Goal: Task Accomplishment & Management: Use online tool/utility

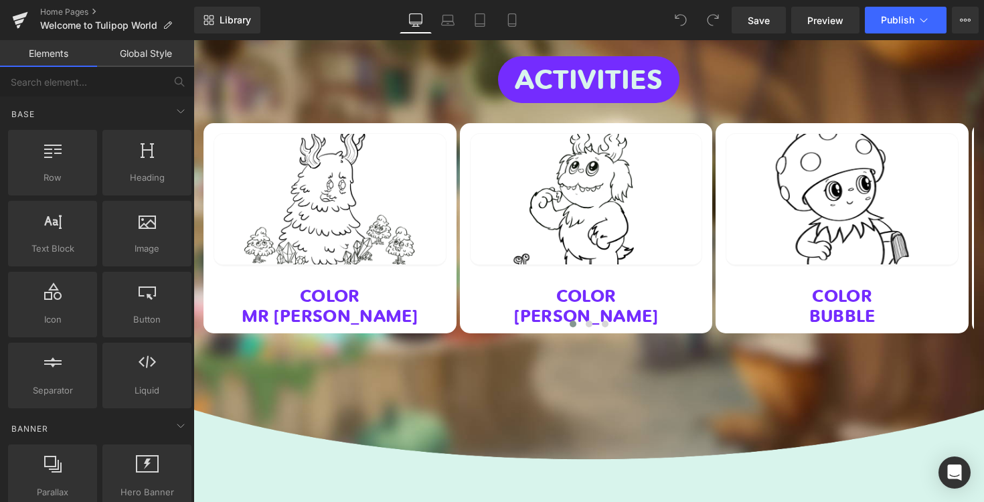
scroll to position [3758, 0]
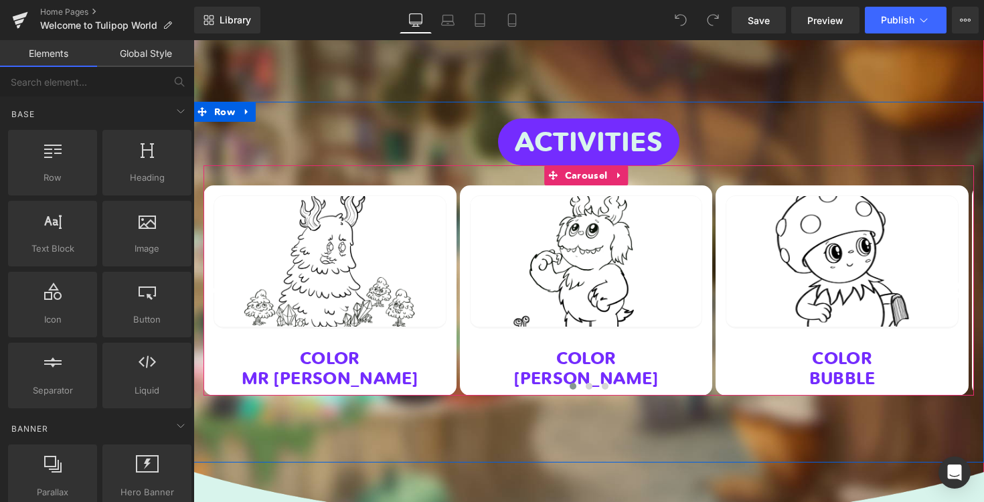
click at [630, 379] on div at bounding box center [588, 387] width 770 height 17
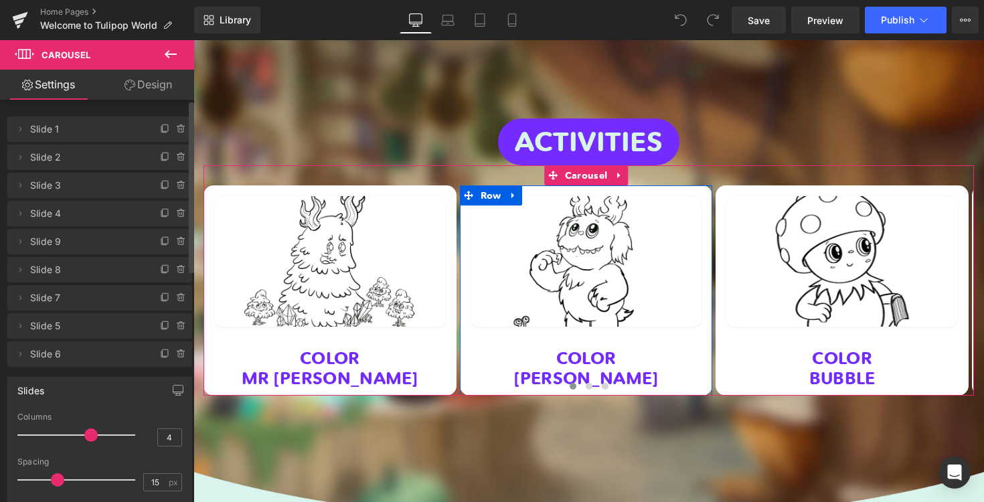
click at [95, 163] on span "Slide 2" at bounding box center [86, 157] width 112 height 25
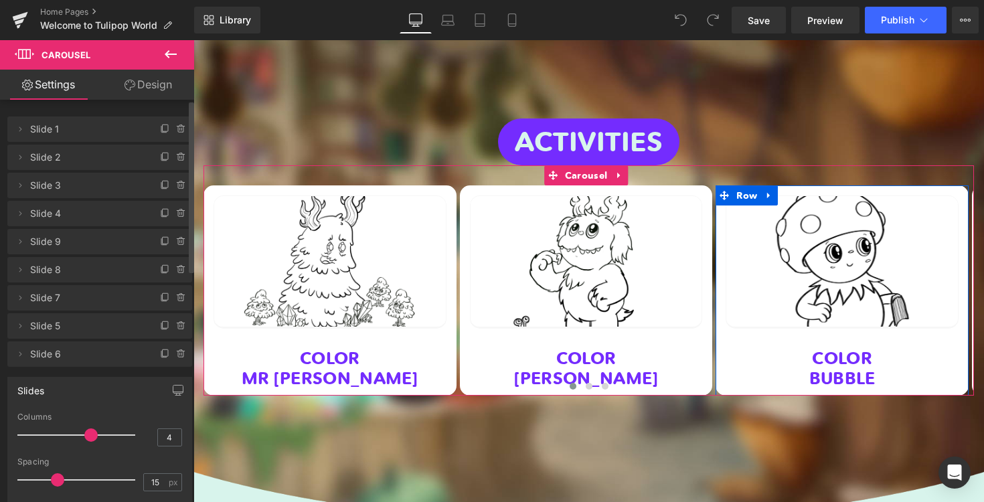
click at [71, 192] on span "Slide 3" at bounding box center [86, 185] width 112 height 25
click at [49, 189] on span "Slide 3" at bounding box center [86, 185] width 112 height 25
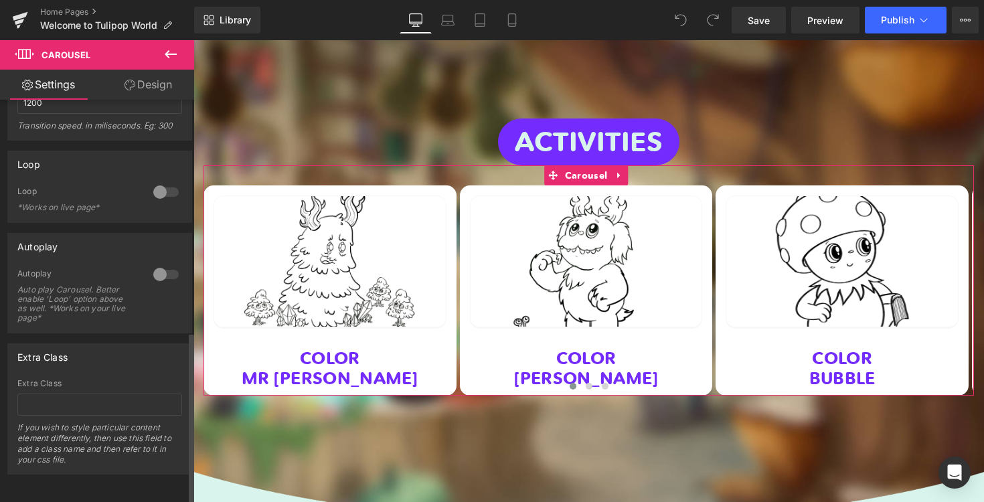
scroll to position [541, 0]
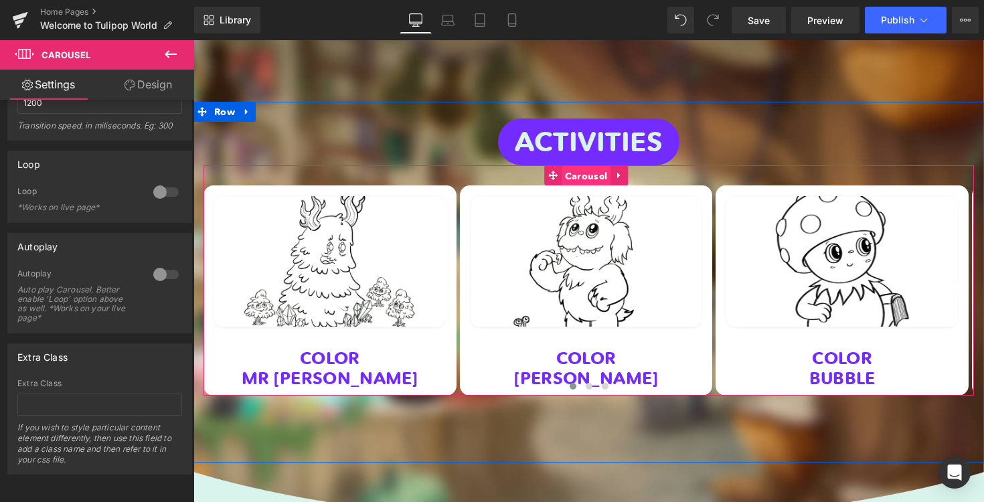
click at [575, 166] on span "Carousel" at bounding box center [585, 176] width 49 height 20
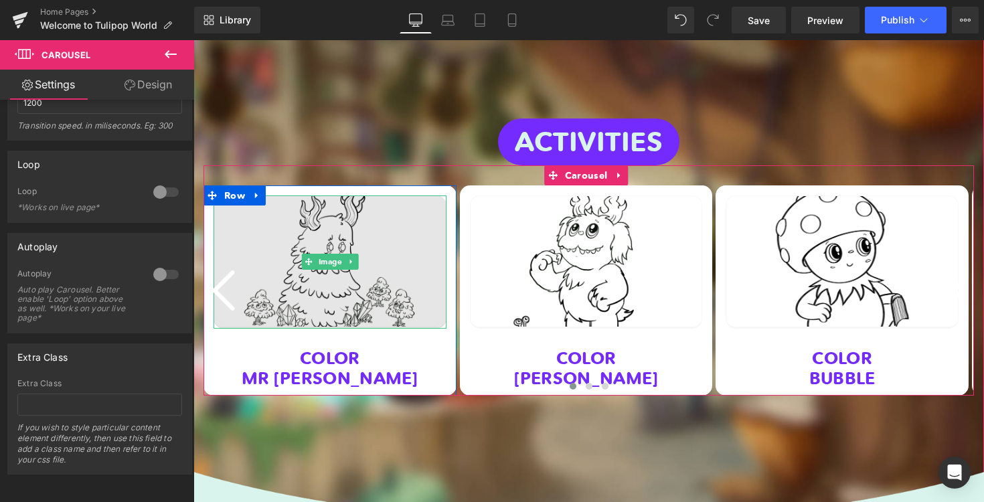
click at [420, 231] on img at bounding box center [329, 261] width 233 height 132
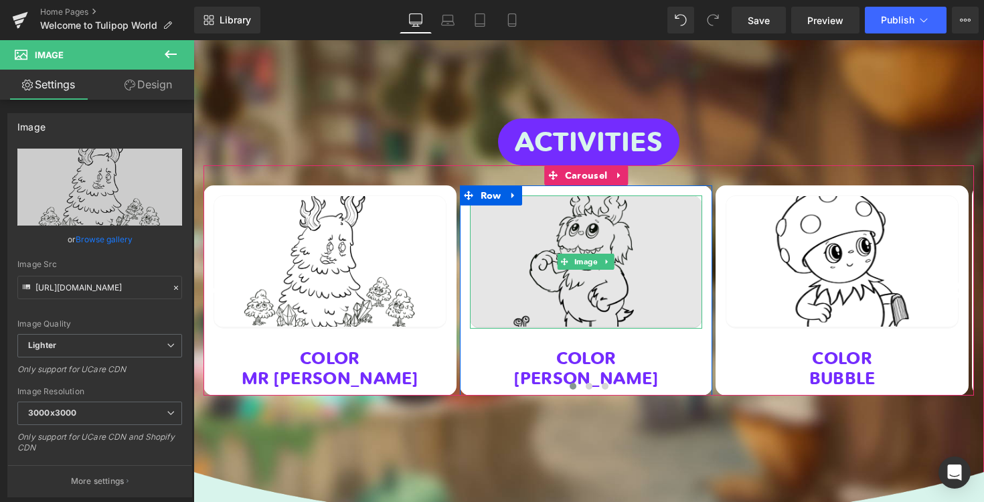
click at [534, 252] on img at bounding box center [586, 261] width 233 height 132
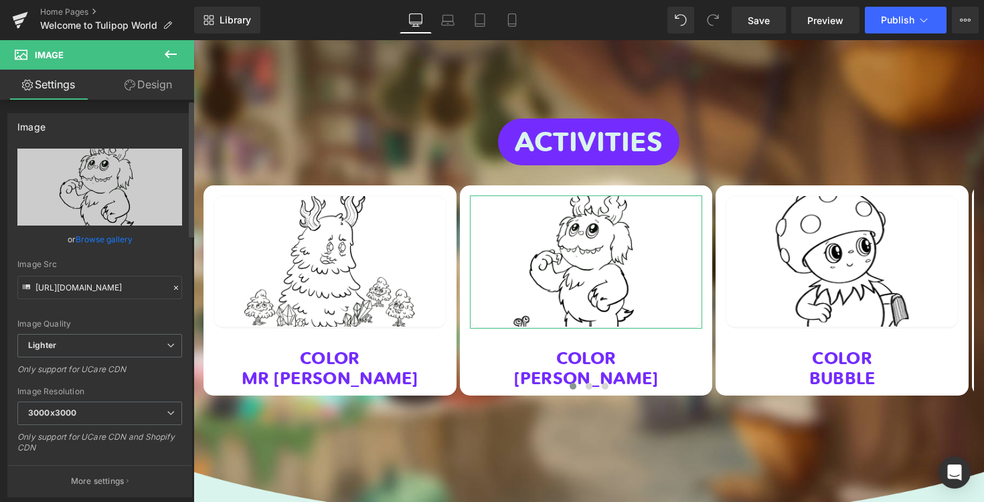
scroll to position [0, 0]
click at [145, 84] on link "Design" at bounding box center [148, 85] width 97 height 30
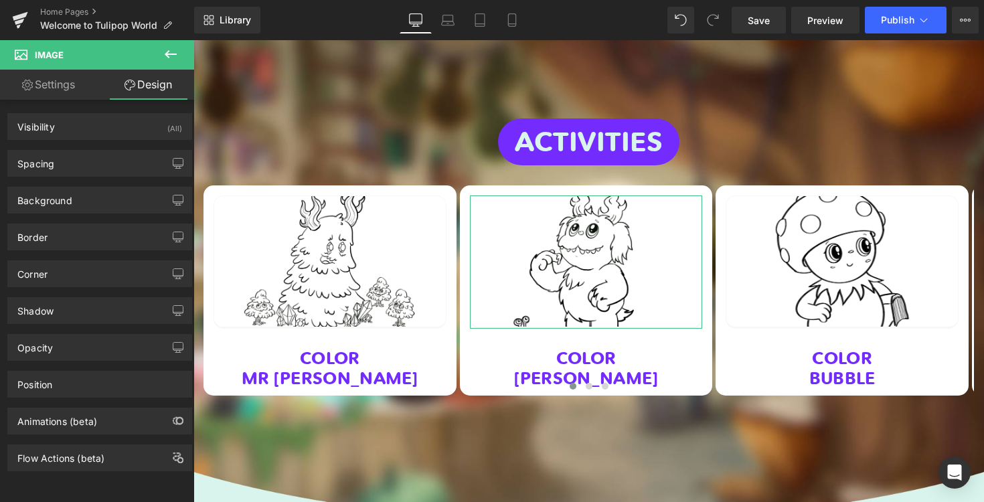
click at [72, 88] on link "Settings" at bounding box center [48, 85] width 97 height 30
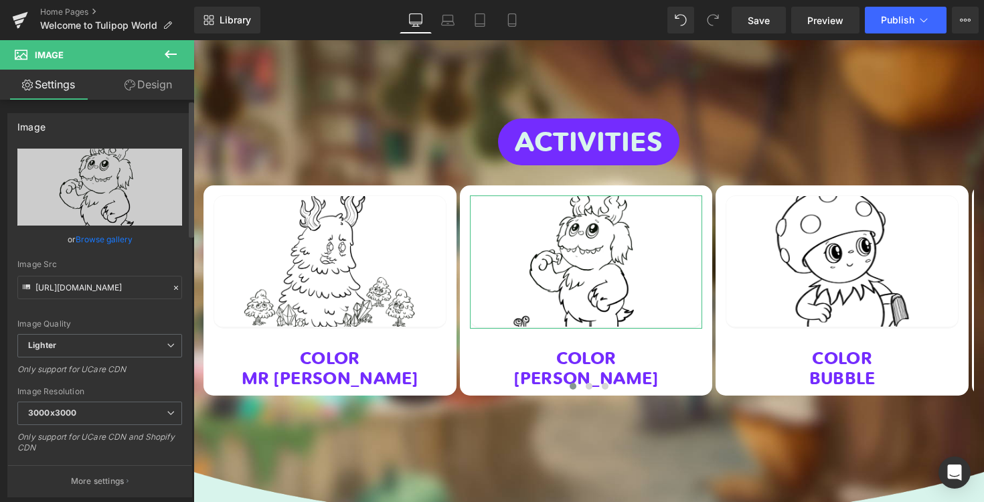
click at [119, 237] on link "Browse gallery" at bounding box center [104, 238] width 57 height 23
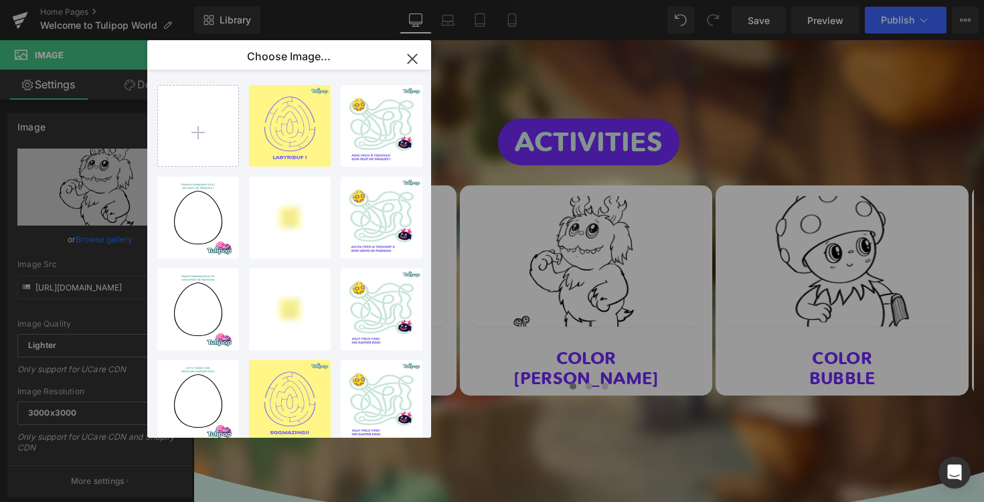
click at [0, 0] on icon "button" at bounding box center [0, 0] width 0 height 0
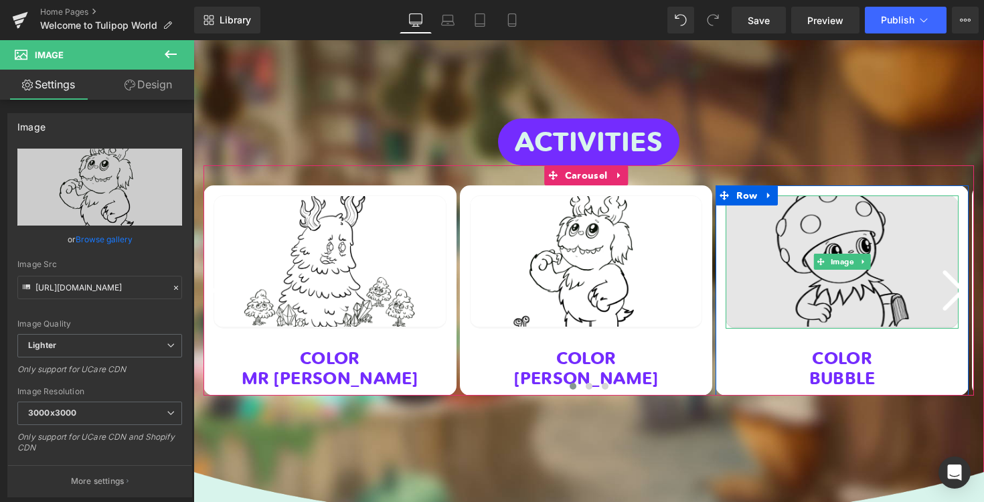
click at [804, 259] on img at bounding box center [841, 261] width 233 height 132
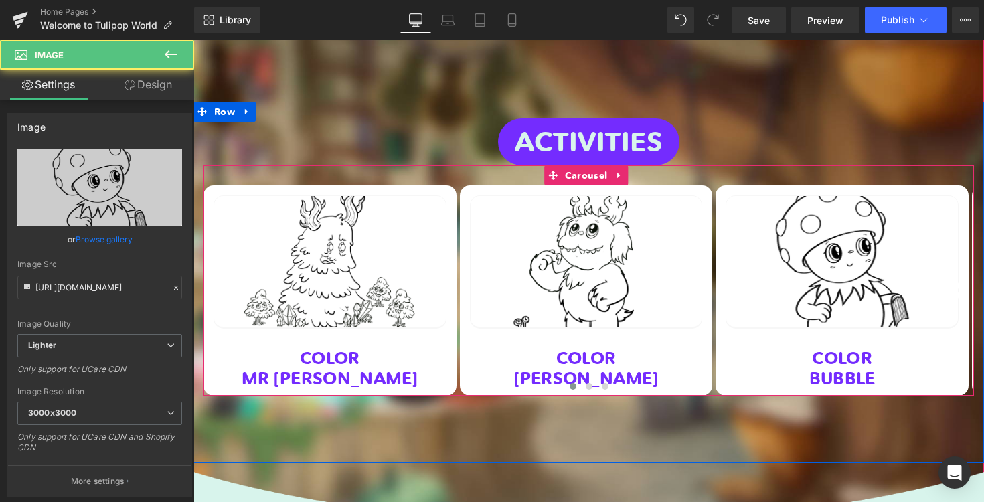
click at [951, 278] on button "›" at bounding box center [953, 290] width 40 height 40
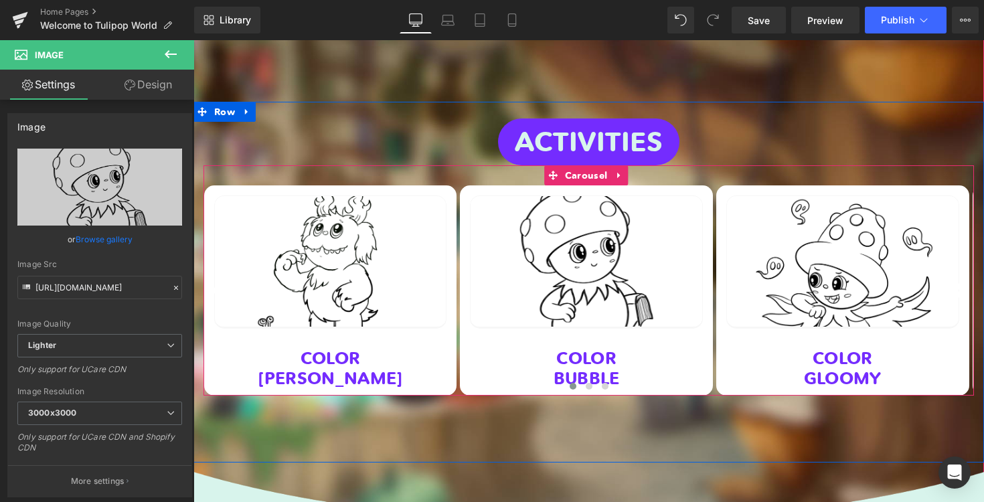
click at [951, 278] on button "›" at bounding box center [953, 290] width 40 height 40
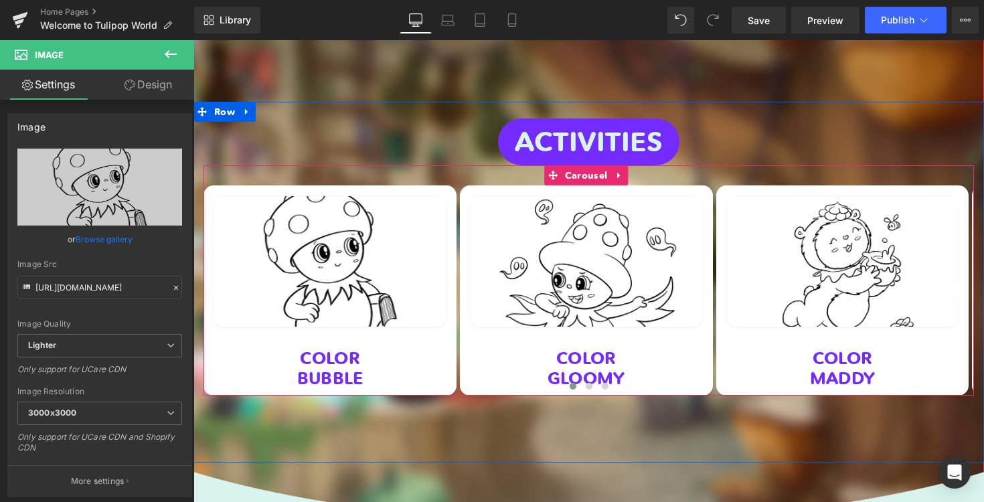
click at [951, 278] on button "›" at bounding box center [953, 290] width 40 height 40
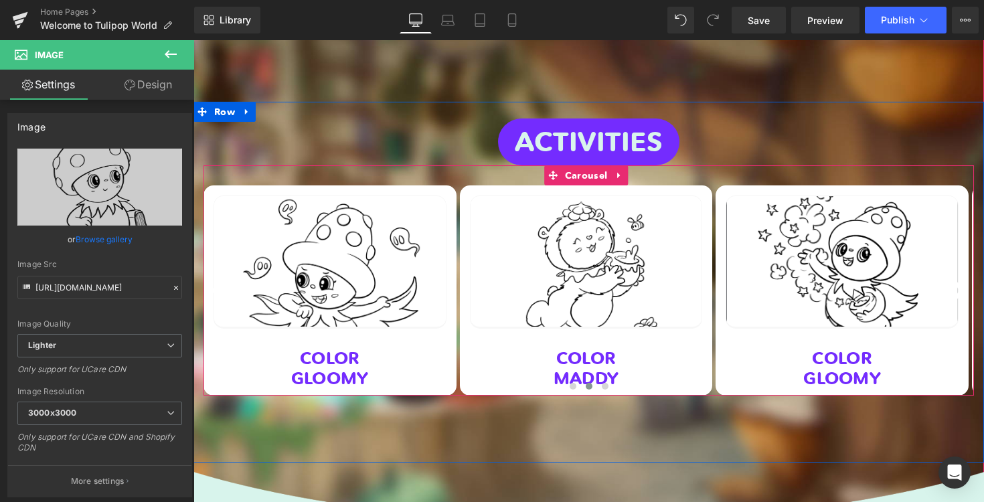
click at [951, 278] on button "›" at bounding box center [953, 290] width 40 height 40
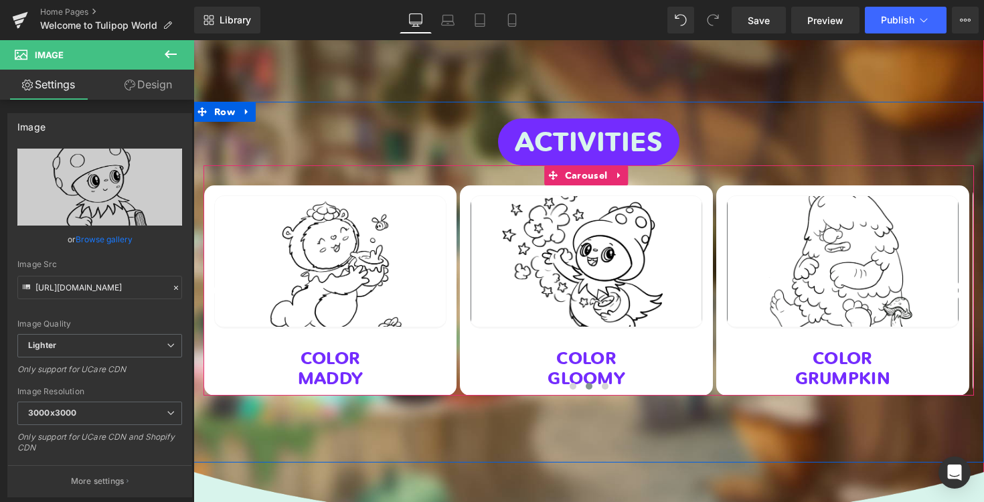
click at [951, 278] on button "›" at bounding box center [953, 290] width 40 height 40
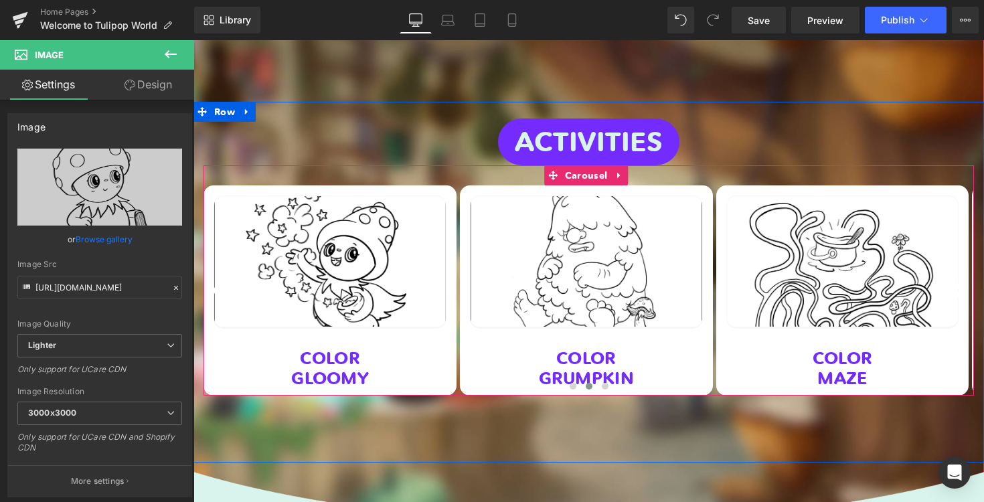
click at [951, 278] on button "›" at bounding box center [953, 290] width 40 height 40
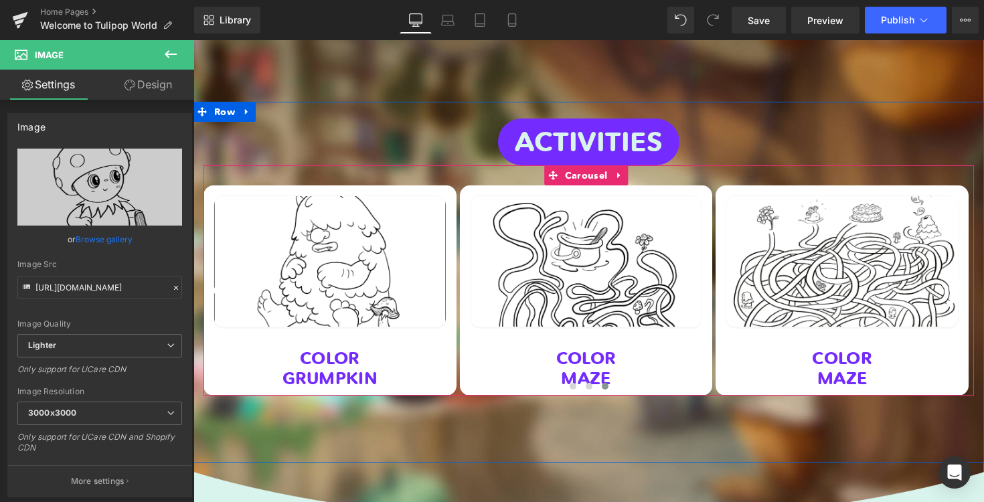
click at [951, 278] on button "›" at bounding box center [953, 290] width 40 height 40
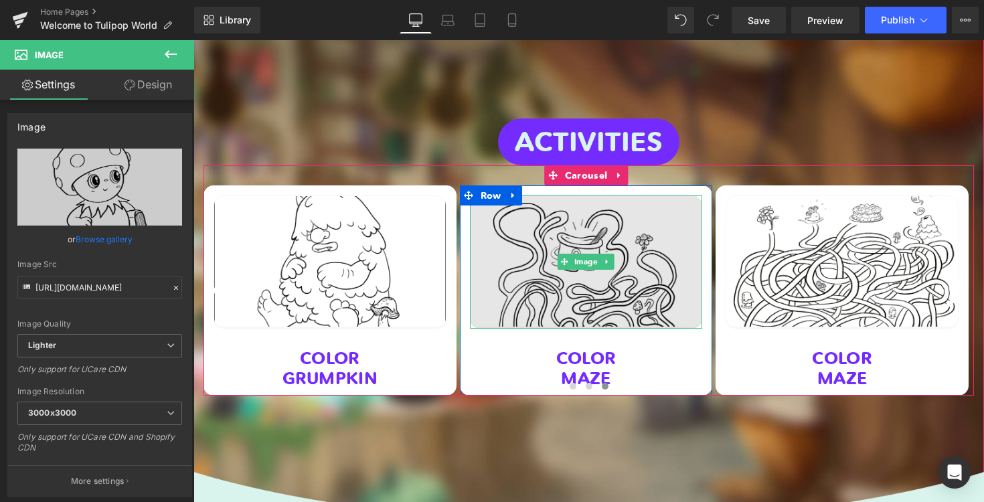
scroll to position [3758, 0]
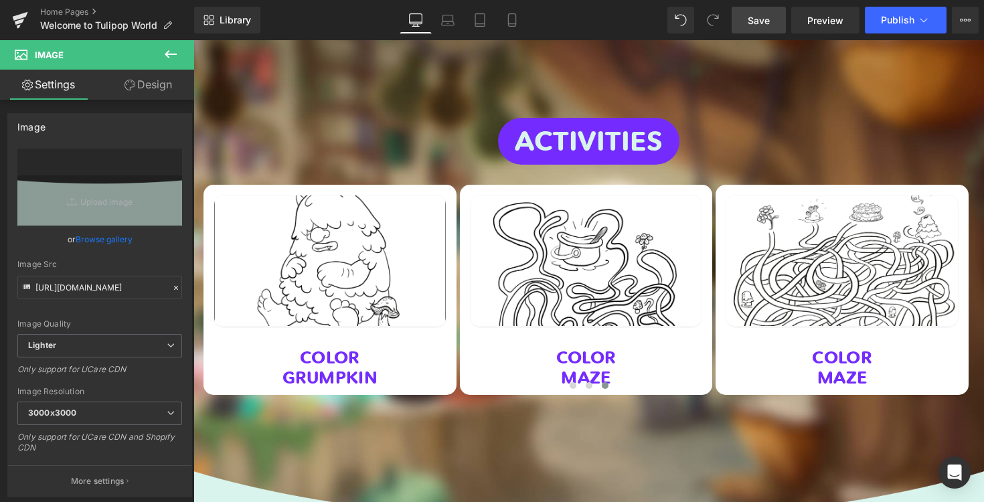
click at [747, 25] on link "Save" at bounding box center [758, 20] width 54 height 27
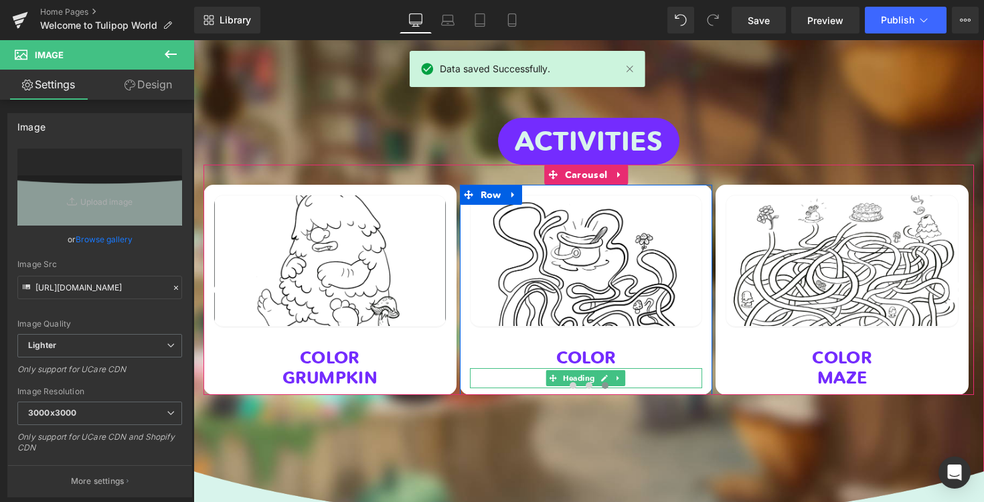
scroll to position [3776, 0]
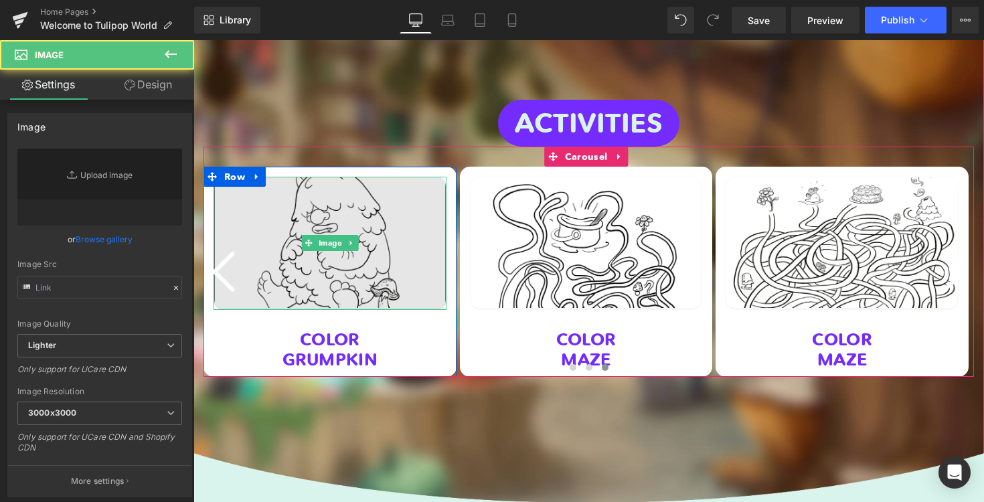
click at [411, 177] on img at bounding box center [329, 243] width 233 height 132
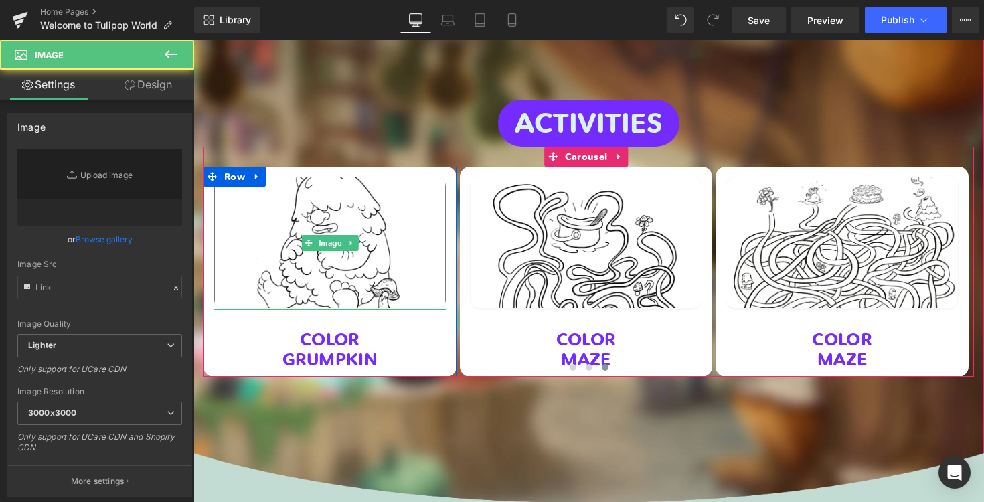
scroll to position [3891, 0]
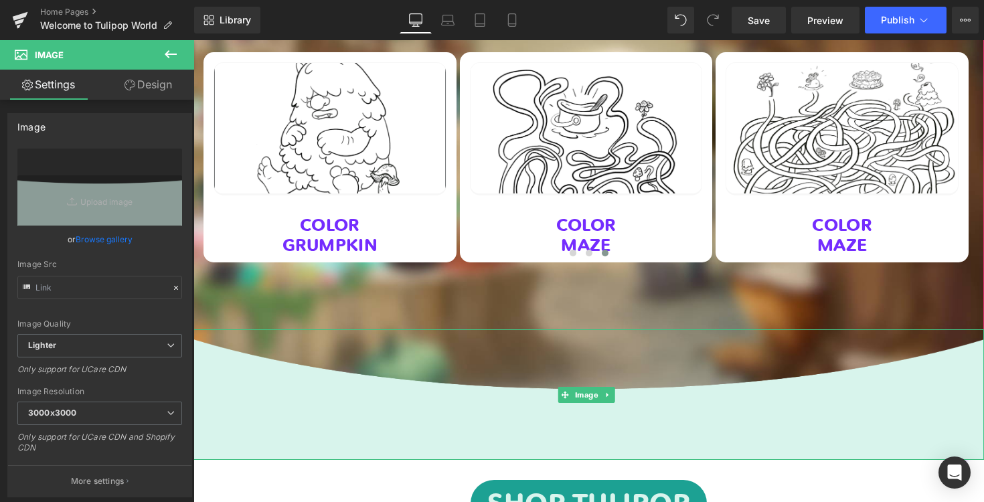
click at [548, 329] on div "Image" at bounding box center [588, 394] width 790 height 130
